Goal: Task Accomplishment & Management: Manage account settings

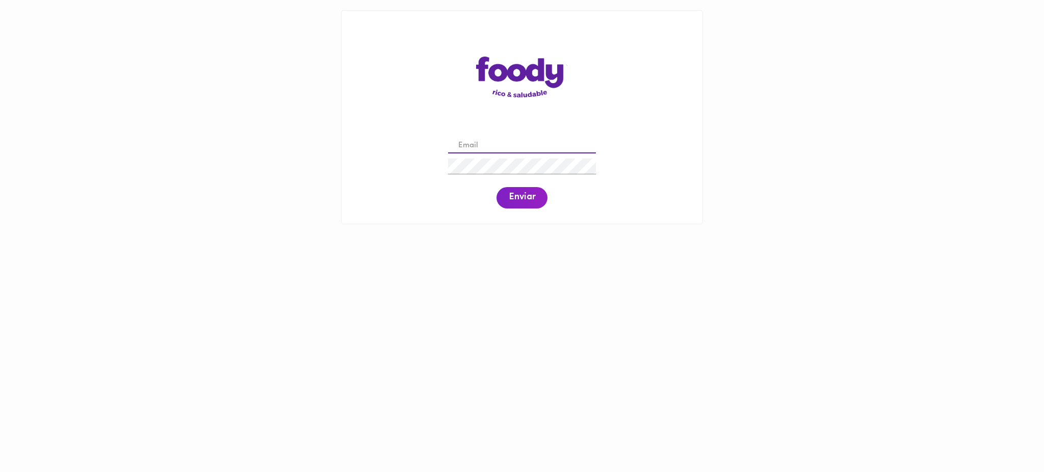
click at [484, 142] on input "email" at bounding box center [522, 146] width 148 height 16
paste input "mapifk00@gmail.com"
type input "mapifk00@gmail.com"
click at [516, 197] on span "Enviar" at bounding box center [522, 197] width 27 height 11
click at [517, 202] on span "Enviar" at bounding box center [522, 197] width 27 height 11
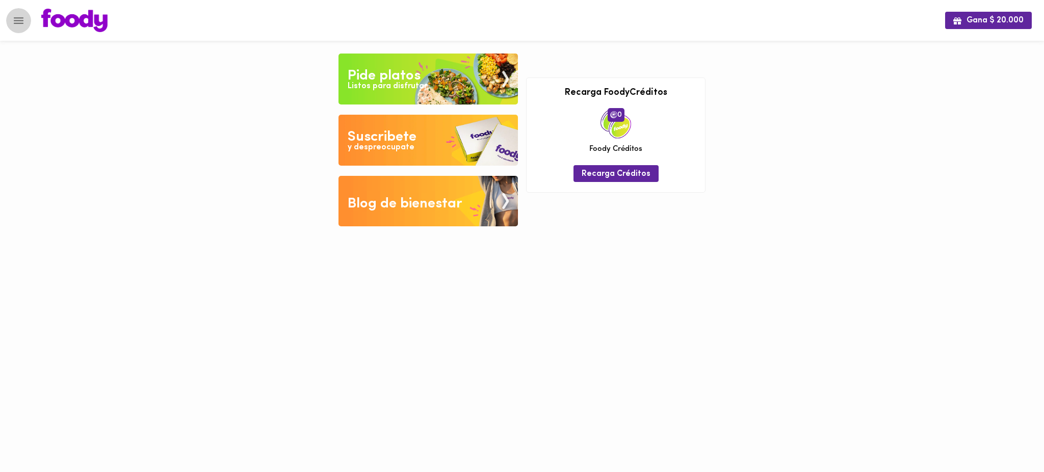
click at [20, 19] on icon "Menu" at bounding box center [18, 20] width 13 height 13
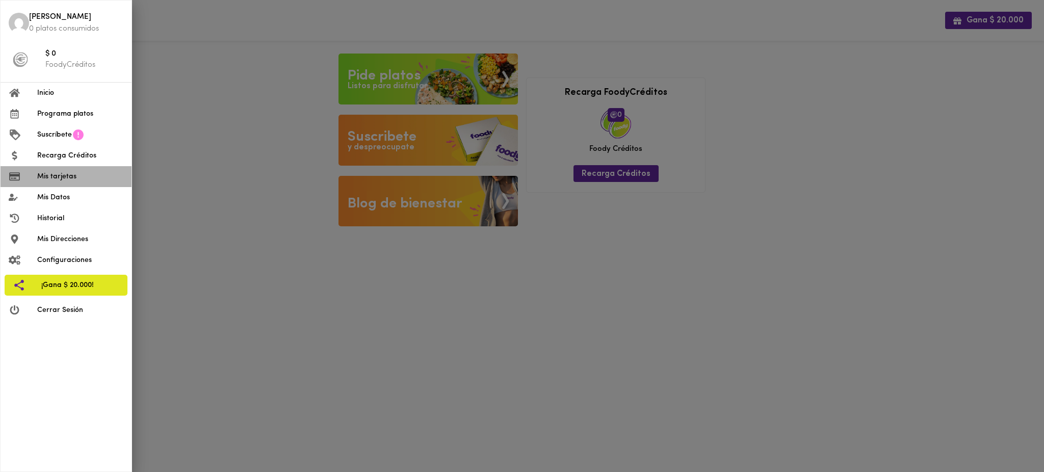
click at [72, 176] on span "Mis tarjetas" at bounding box center [80, 176] width 86 height 11
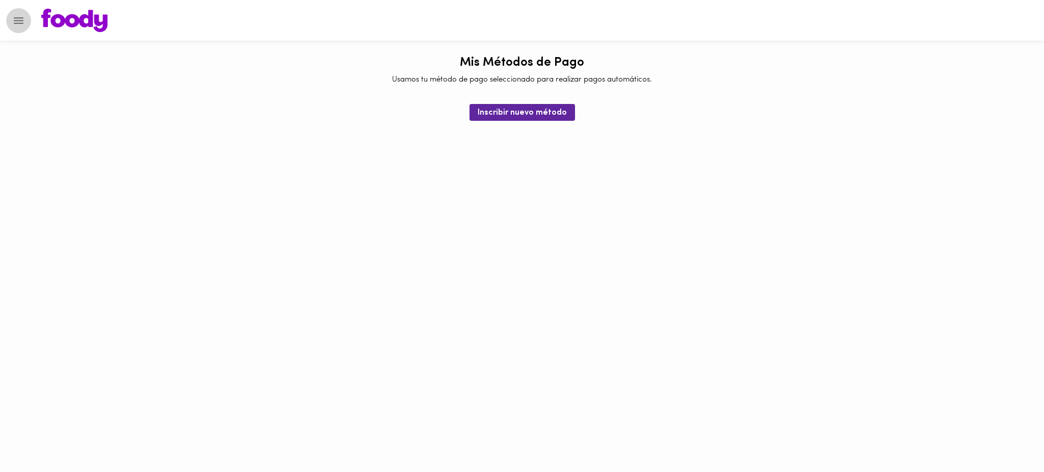
click at [20, 23] on icon "Menu" at bounding box center [19, 20] width 10 height 7
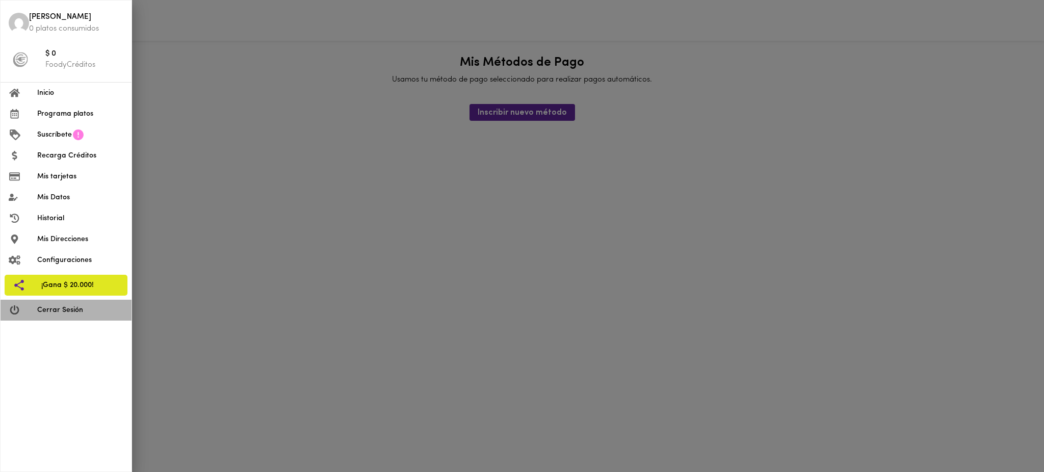
click at [74, 311] on span "Cerrar Sesión" at bounding box center [80, 310] width 86 height 11
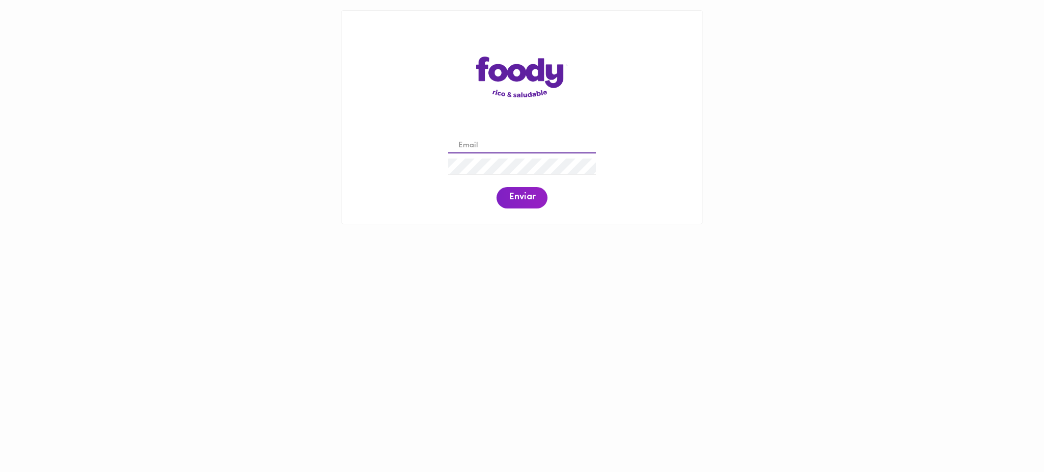
click at [482, 147] on input "email" at bounding box center [522, 146] width 148 height 16
paste input "[EMAIL_ADDRESS][DOMAIN_NAME]"
type input "[EMAIL_ADDRESS][DOMAIN_NAME]"
click at [535, 201] on span "Enviar" at bounding box center [522, 197] width 27 height 11
